Goal: Navigation & Orientation: Find specific page/section

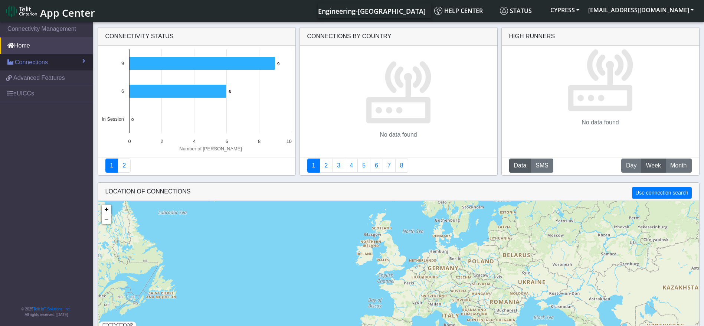
click at [43, 68] on link "Connections" at bounding box center [46, 62] width 93 height 16
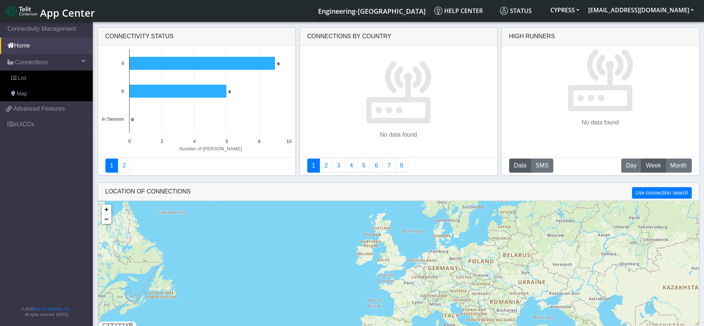
click at [689, 2] on nav "App Center Engineering-US Help center Status CYPRESS rashmi.suresh@telit.com Ap…" at bounding box center [352, 11] width 704 height 22
click at [659, 10] on button "rashmi.suresh@telit.com" at bounding box center [641, 9] width 114 height 13
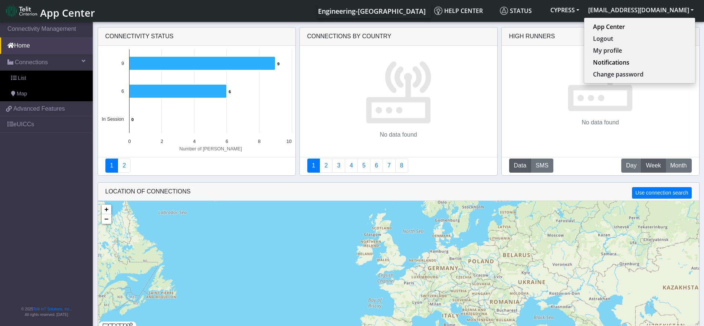
click at [26, 6] on img at bounding box center [21, 11] width 31 height 12
